Goal: Task Accomplishment & Management: Manage account settings

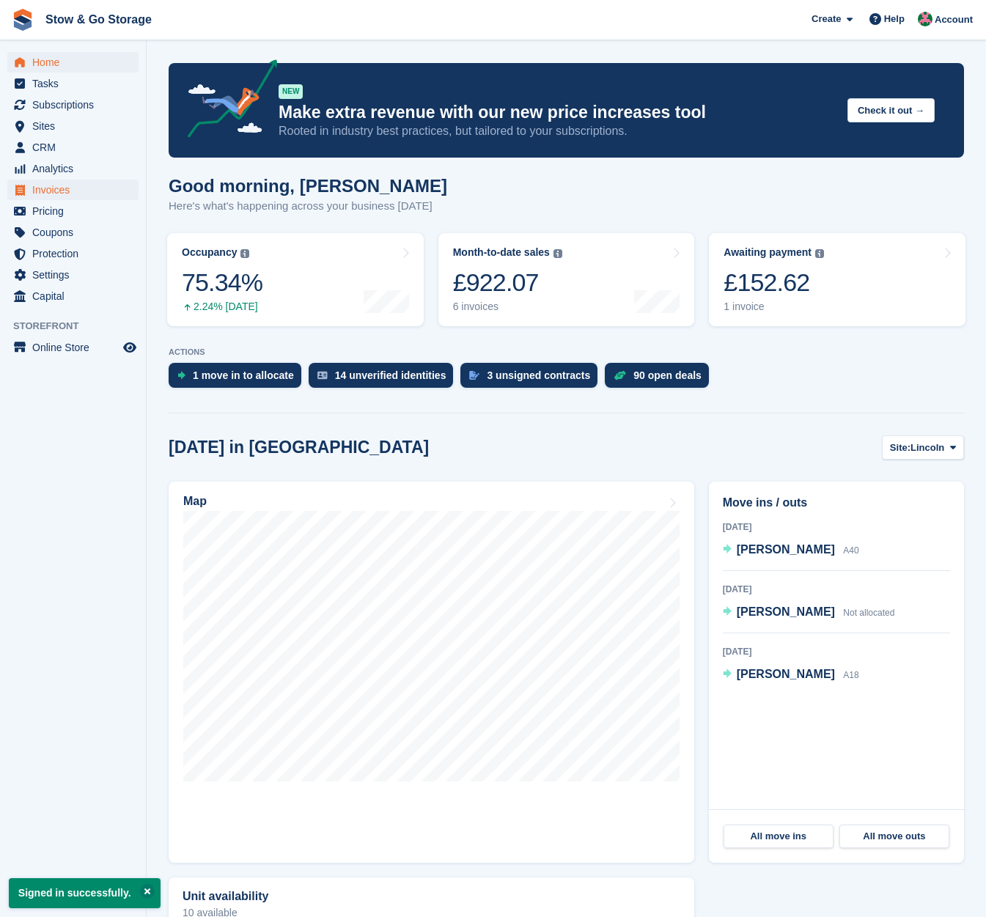
click at [62, 191] on span "Invoices" at bounding box center [76, 190] width 88 height 21
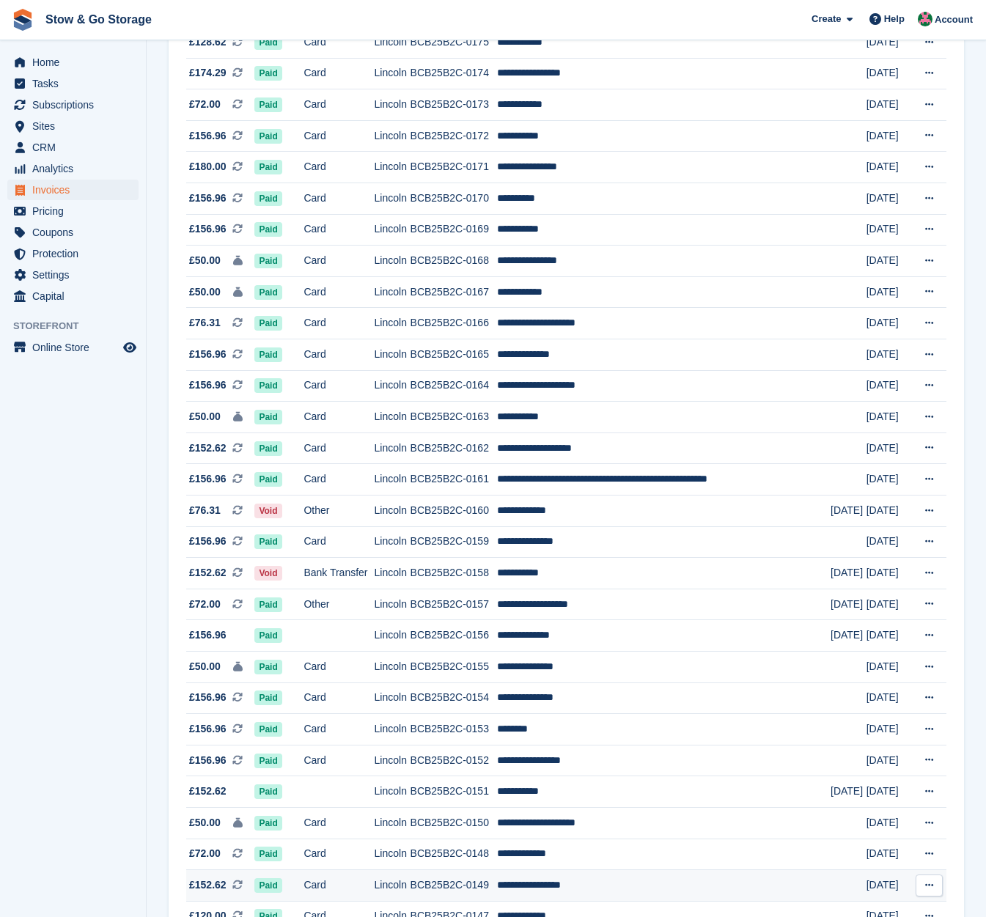
scroll to position [999, 0]
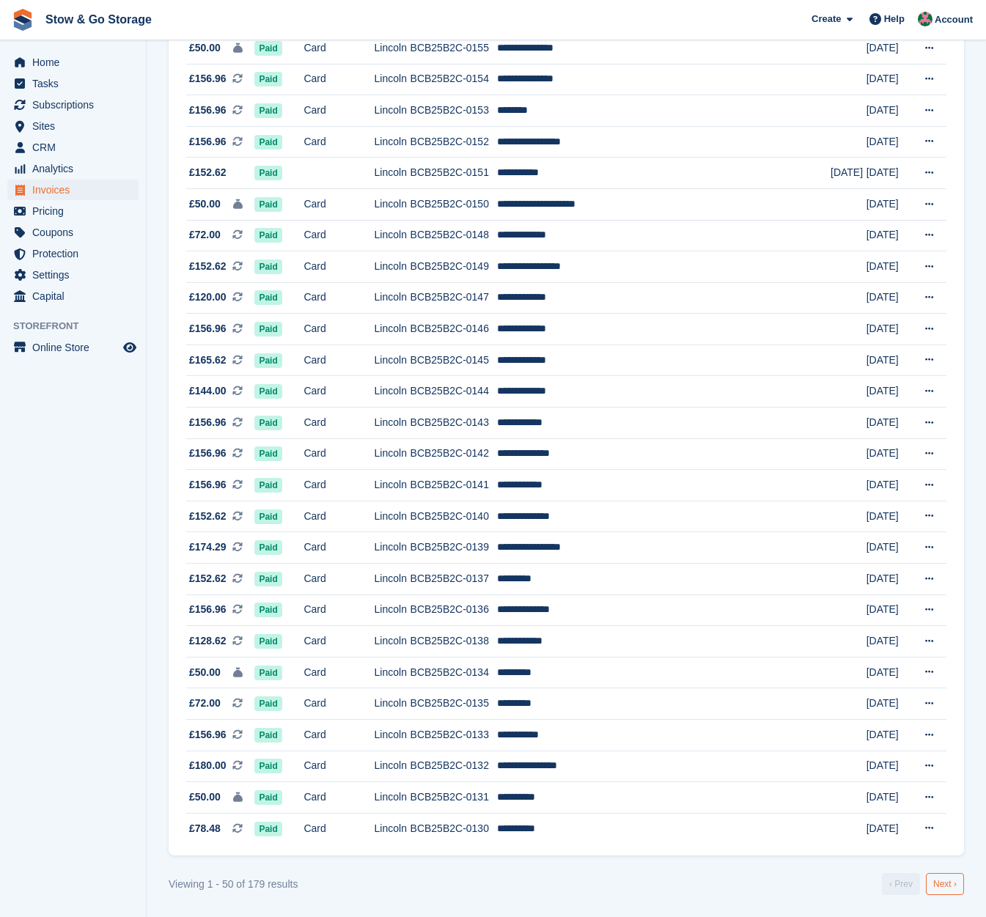
click at [939, 882] on link "Next ›" at bounding box center [945, 884] width 38 height 22
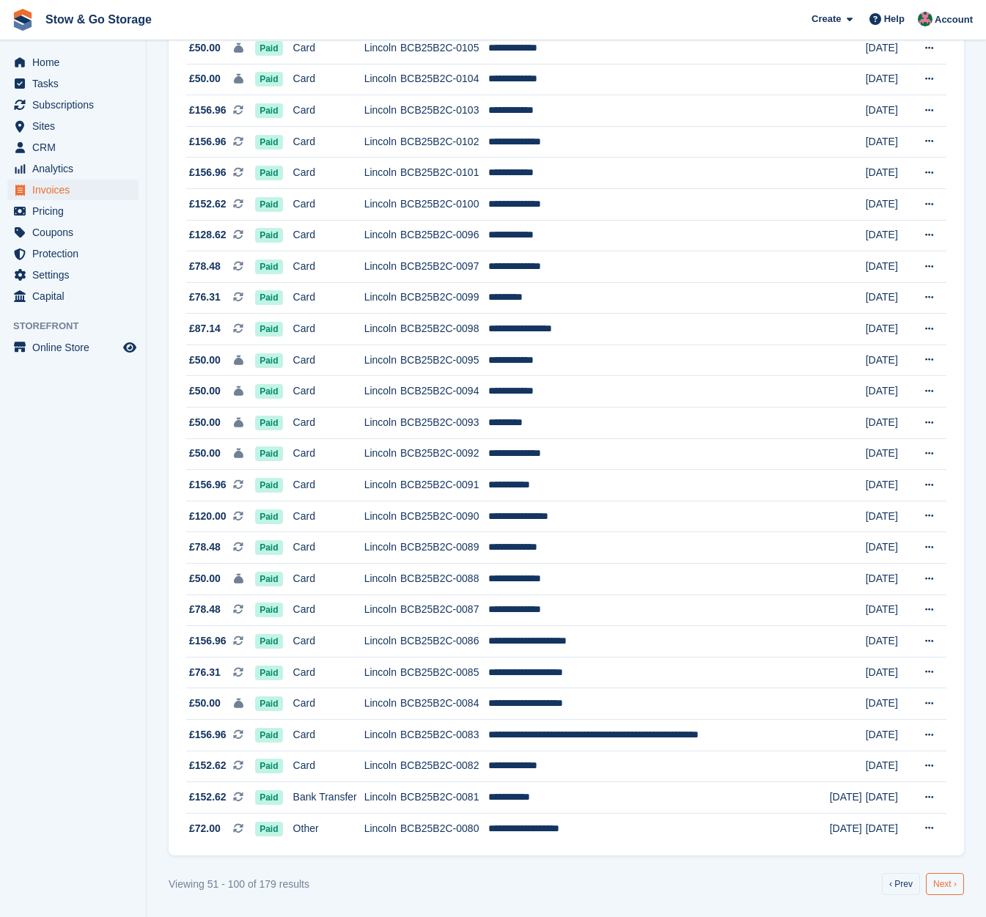
click at [944, 882] on link "Next ›" at bounding box center [945, 884] width 38 height 22
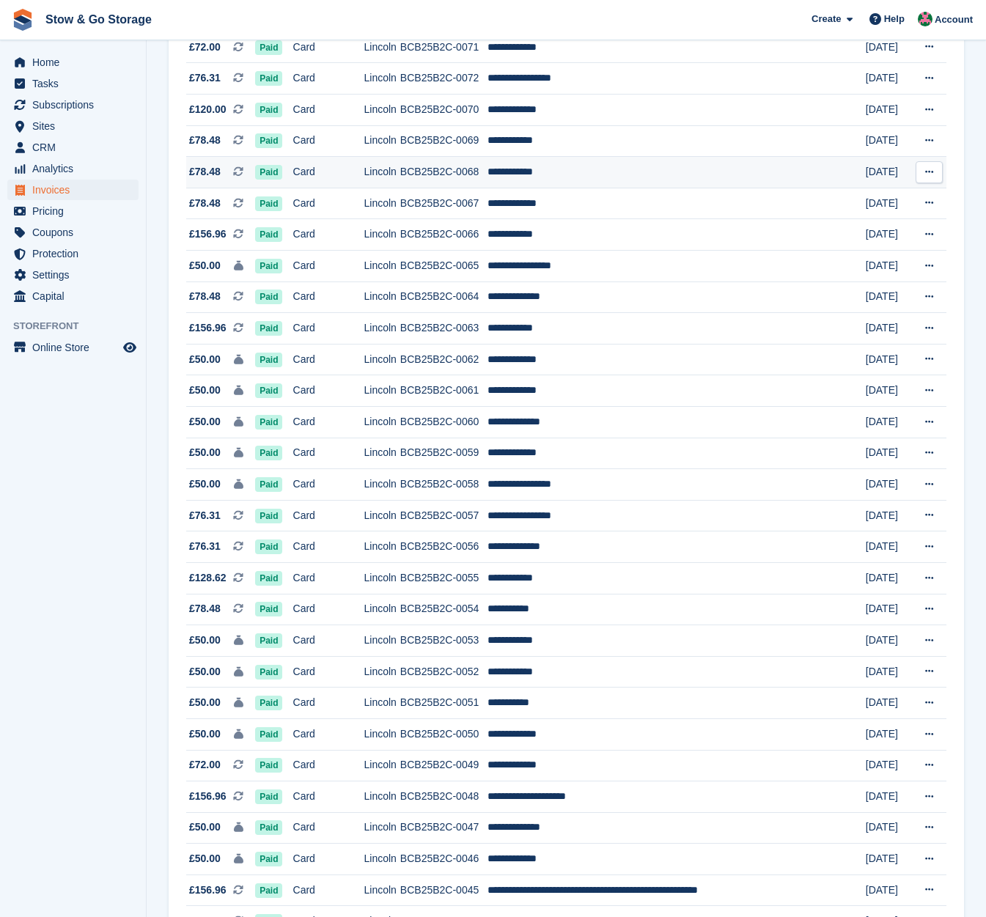
scroll to position [160, 0]
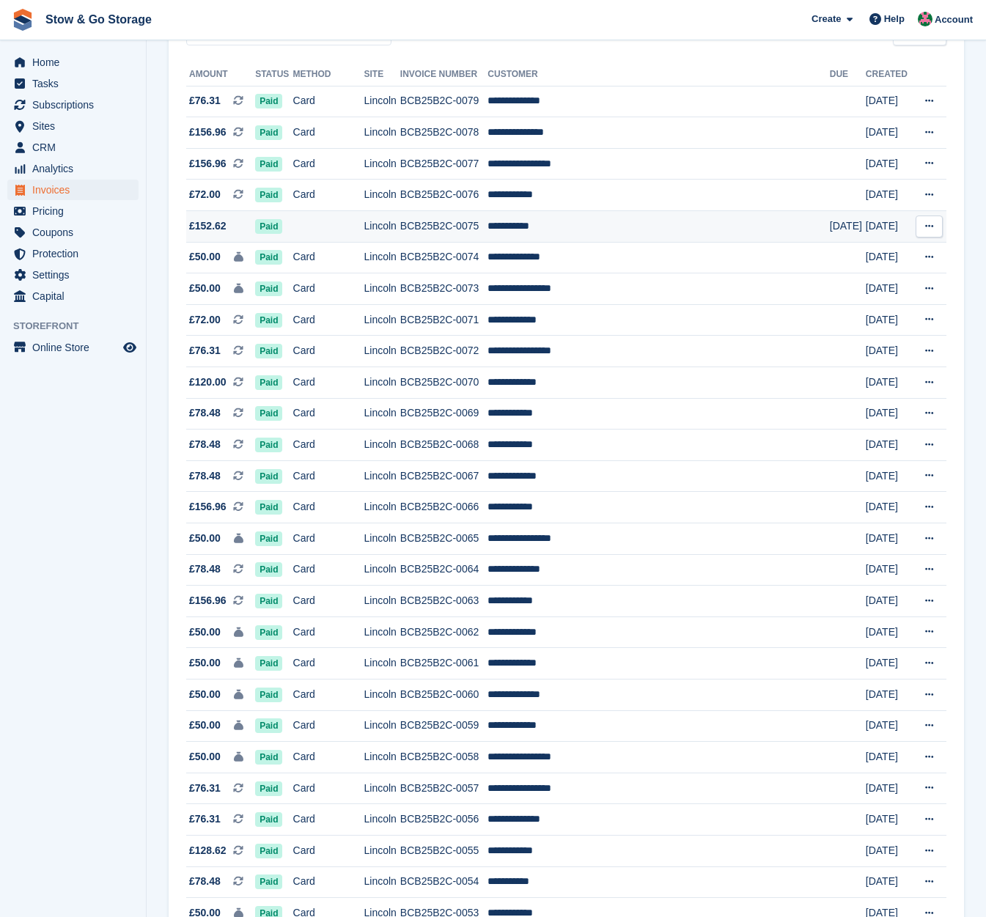
click at [527, 226] on td "**********" at bounding box center [658, 227] width 342 height 32
